Goal: Task Accomplishment & Management: Complete application form

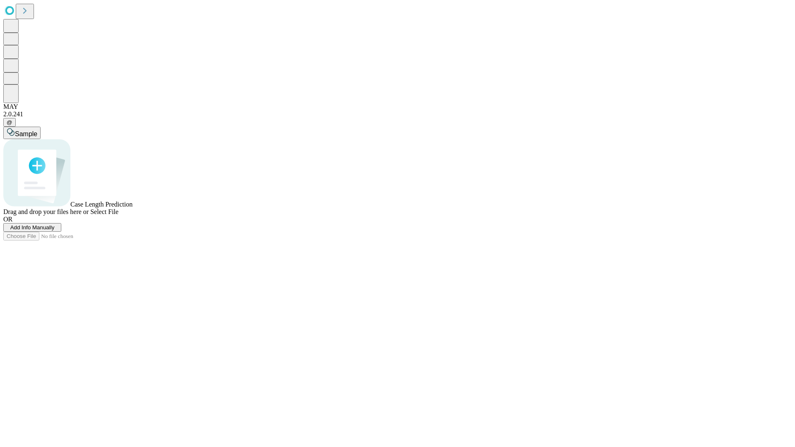
click at [55, 231] on span "Add Info Manually" at bounding box center [32, 227] width 44 height 6
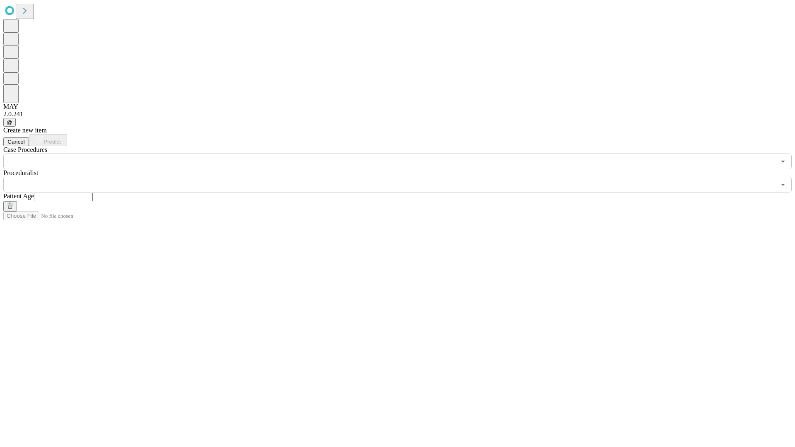
click at [93, 193] on input "text" at bounding box center [63, 197] width 59 height 8
type input "*"
click at [403, 177] on input "text" at bounding box center [389, 185] width 772 height 16
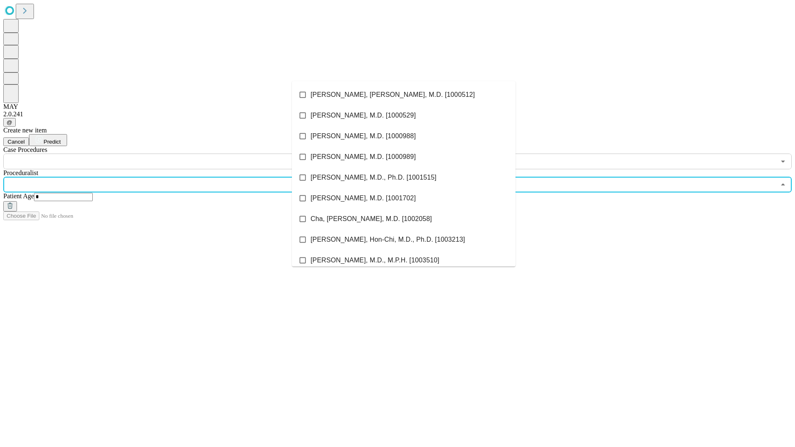
click at [404, 95] on li "[PERSON_NAME], [PERSON_NAME], M.D. [1000512]" at bounding box center [404, 94] width 224 height 21
click at [174, 154] on input "text" at bounding box center [389, 162] width 772 height 16
